Goal: Information Seeking & Learning: Learn about a topic

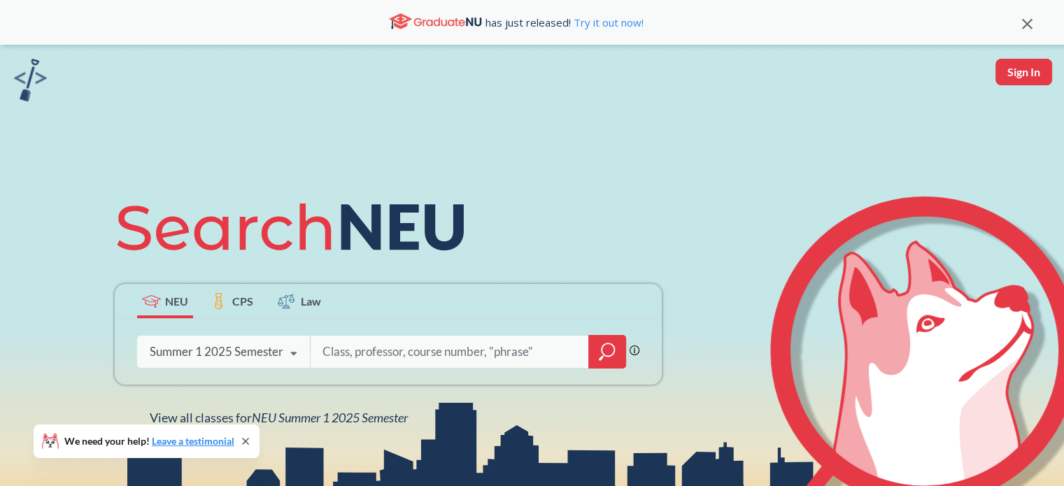
click at [232, 344] on div "Summer 1 2025 Semester" at bounding box center [217, 351] width 134 height 15
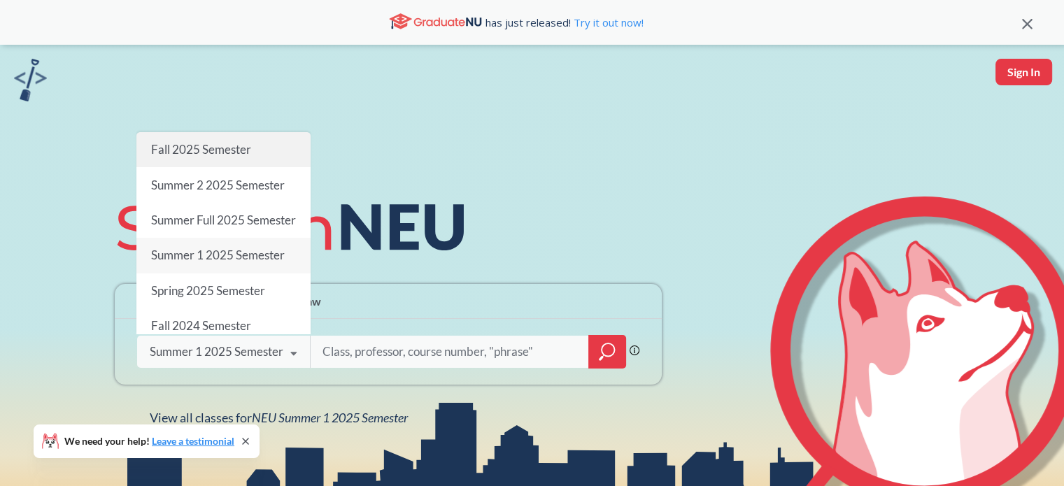
click at [205, 149] on span "Fall 2025 Semester" at bounding box center [201, 149] width 100 height 15
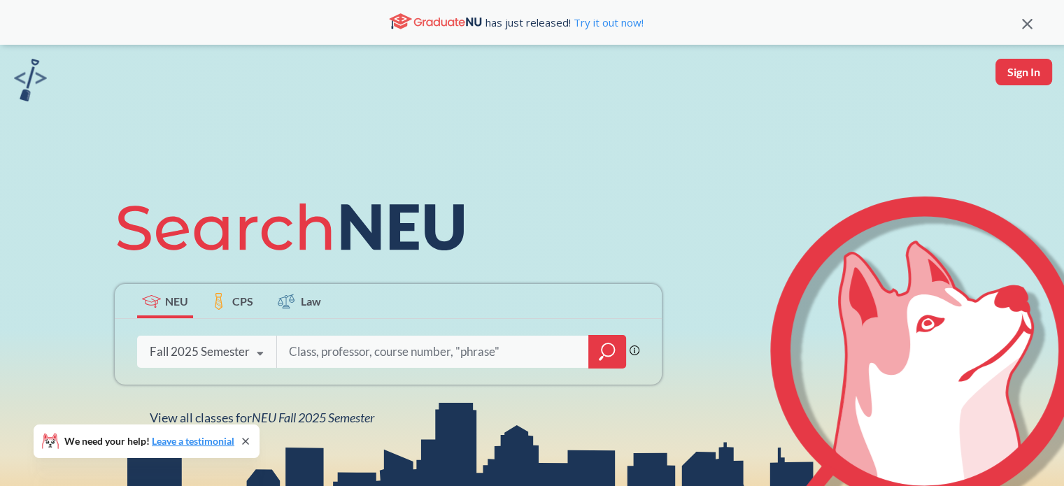
click at [330, 355] on input "search" at bounding box center [432, 351] width 291 height 29
type input "2209"
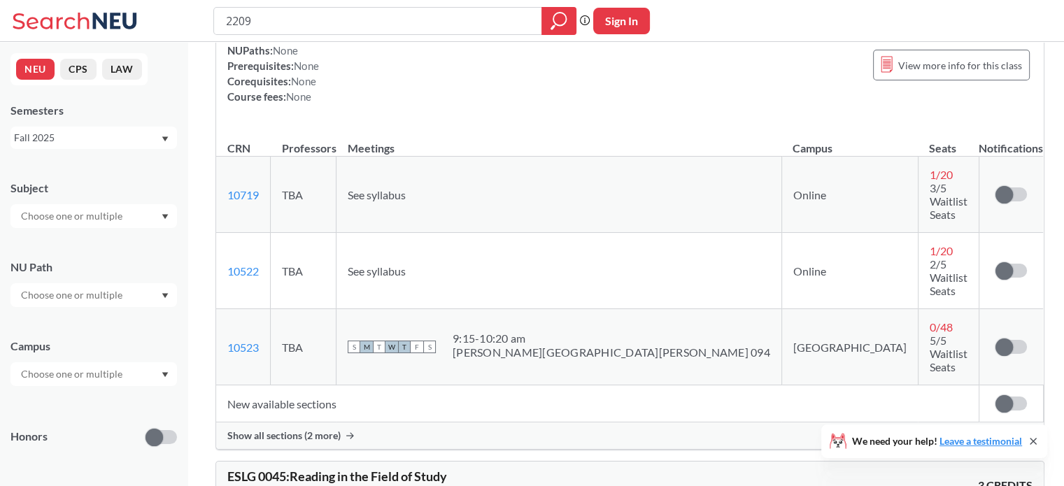
scroll to position [438, 0]
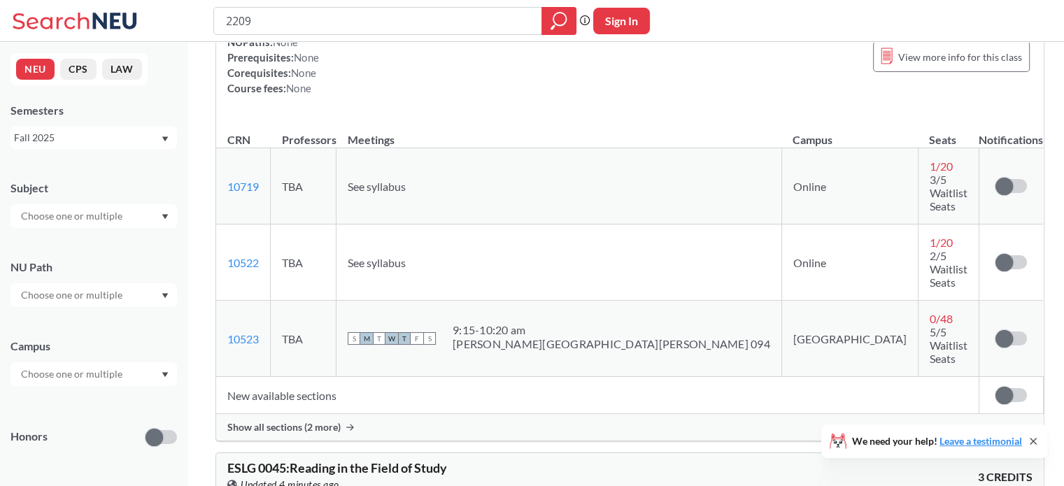
click at [343, 414] on div "Show all sections (2 more)" at bounding box center [629, 427] width 827 height 27
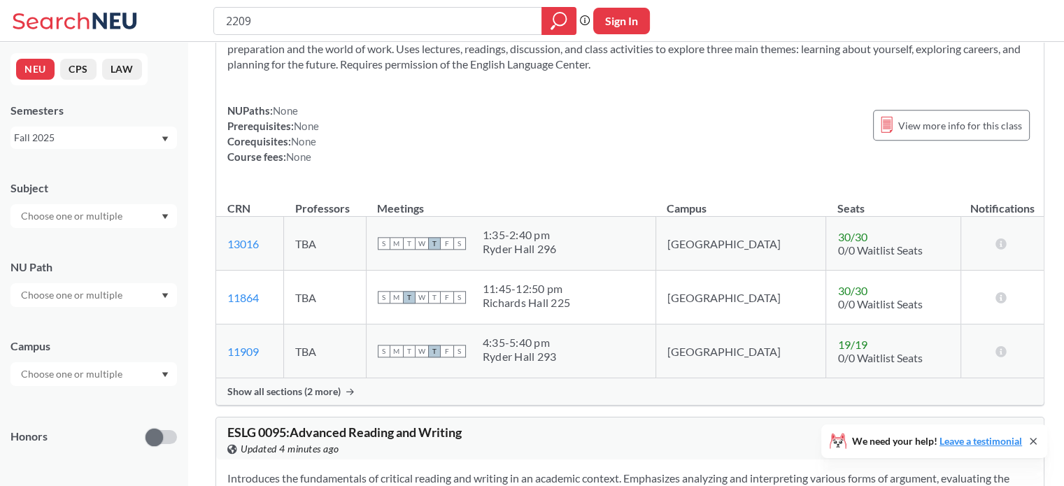
scroll to position [1554, 0]
